Goal: Find specific page/section: Find specific page/section

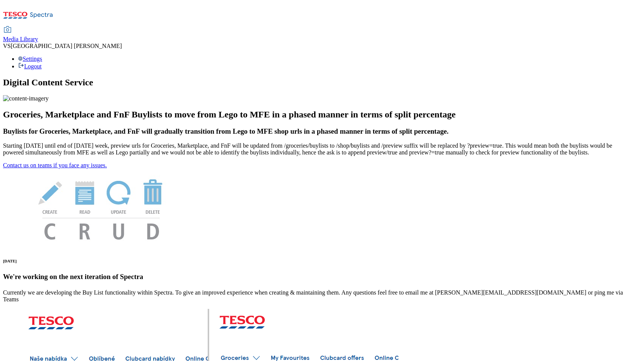
click at [38, 36] on span "Media Library" at bounding box center [20, 39] width 35 height 6
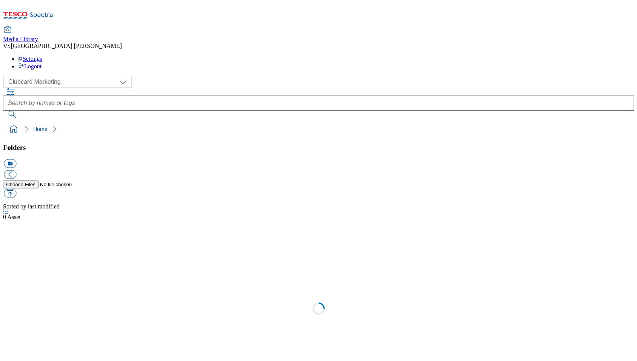
scroll to position [1, 0]
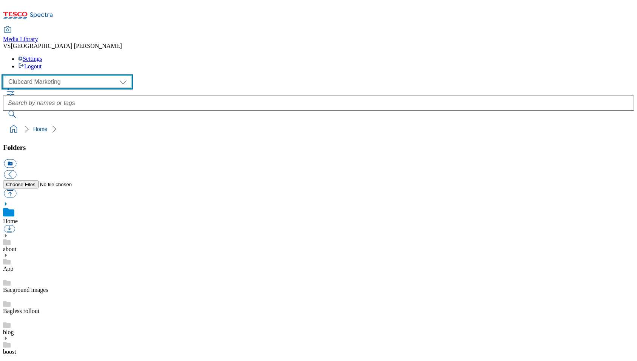
select select "flare-ghs-mktg"
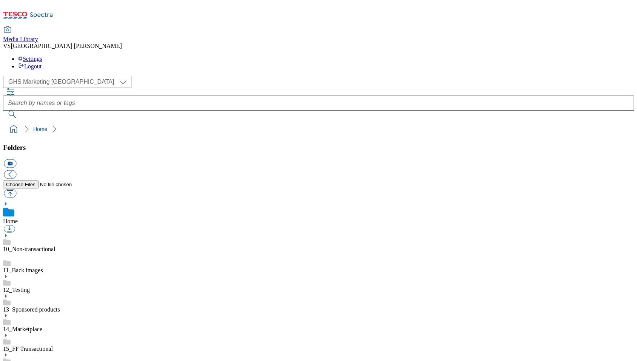
click at [536, 3] on div "Media Library VS [GEOGRAPHIC_DATA] [PERSON_NAME] Settings Logout" at bounding box center [318, 36] width 631 height 67
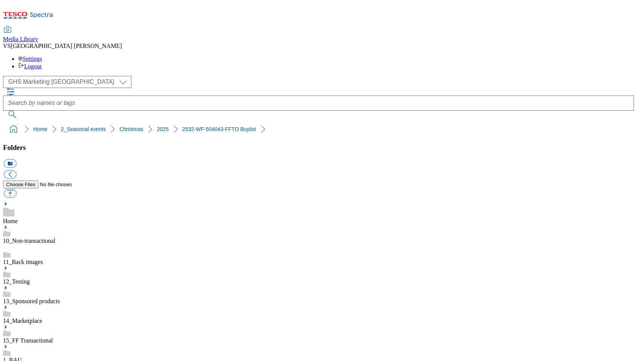
scroll to position [36, 0]
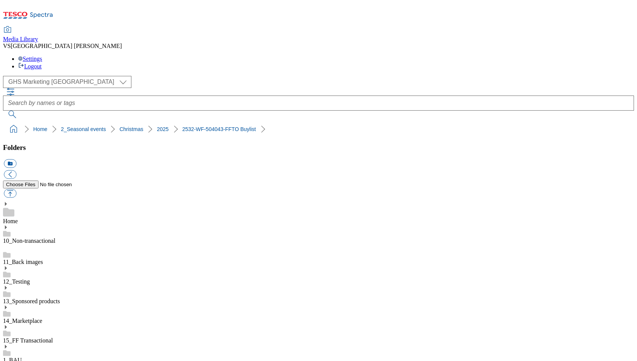
scroll to position [43, 0]
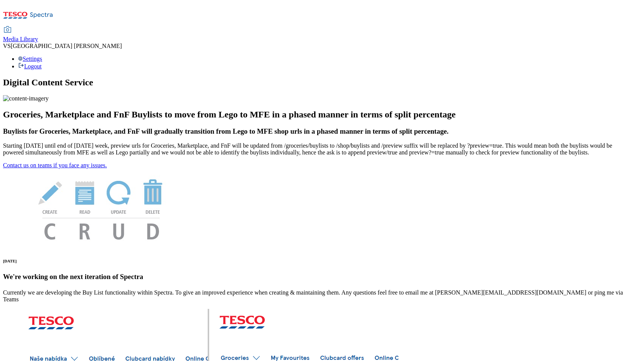
click at [38, 36] on div "Media Library" at bounding box center [20, 39] width 35 height 7
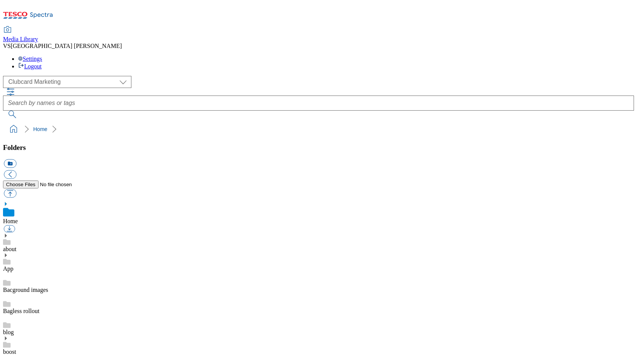
scroll to position [1, 0]
select select "flare-ghs-mktg"
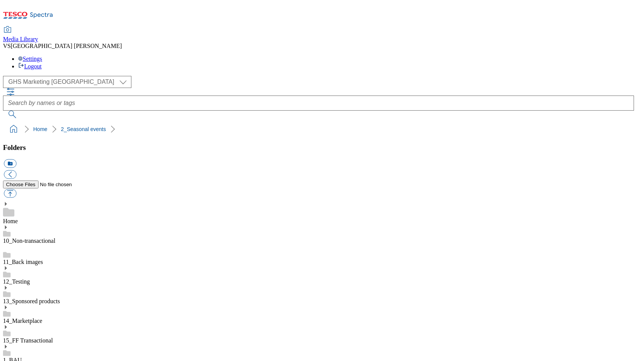
click at [7, 361] on use at bounding box center [6, 366] width 2 height 4
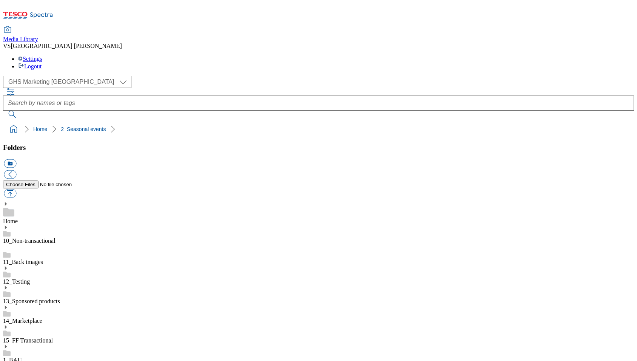
scroll to position [195, 0]
